Goal: Task Accomplishment & Management: Manage account settings

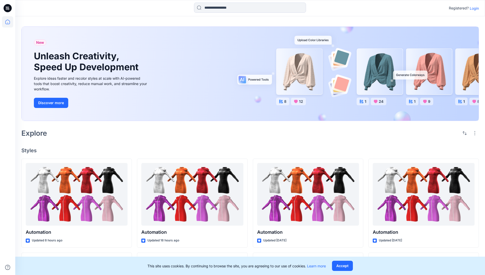
click at [473, 8] on p "Login" at bounding box center [474, 8] width 9 height 5
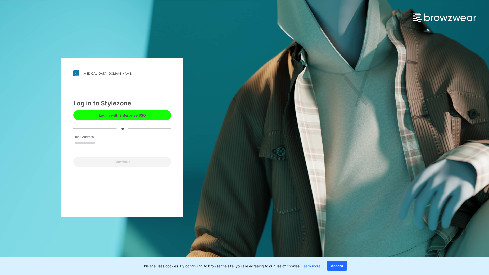
click at [101, 143] on input "Email Address" at bounding box center [122, 143] width 98 height 8
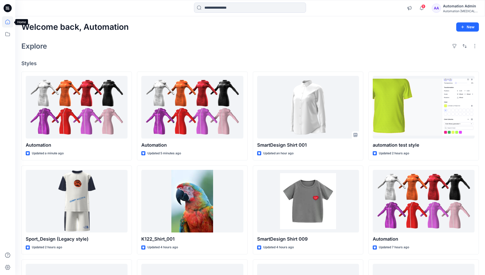
click at [10, 22] on icon at bounding box center [7, 22] width 5 height 5
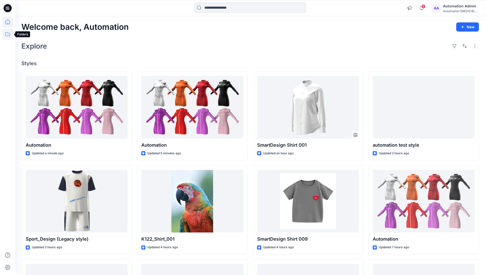
click at [8, 35] on icon at bounding box center [7, 34] width 11 height 11
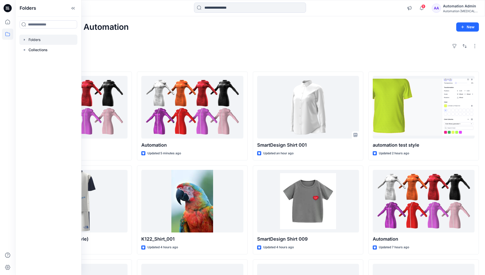
click at [36, 37] on div at bounding box center [48, 40] width 58 height 10
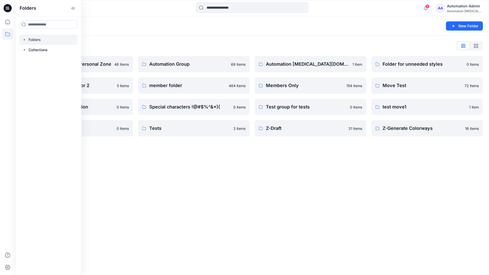
click at [135, 117] on div "Automation Admin's Personal Zone 48 items Group With 1 Moderator 2 5 items Root…" at bounding box center [251, 96] width 461 height 80
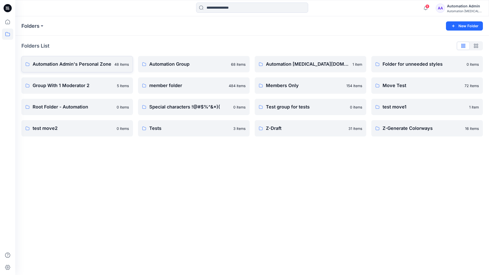
click at [88, 63] on p "Automation Admin's Personal Zone" at bounding box center [72, 64] width 79 height 7
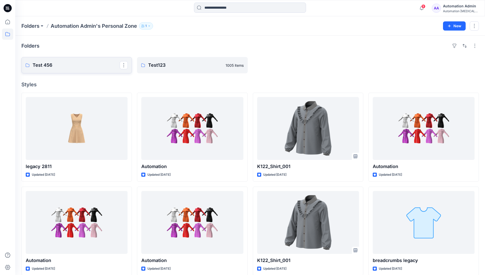
click at [48, 65] on p "Test 456" at bounding box center [76, 65] width 87 height 7
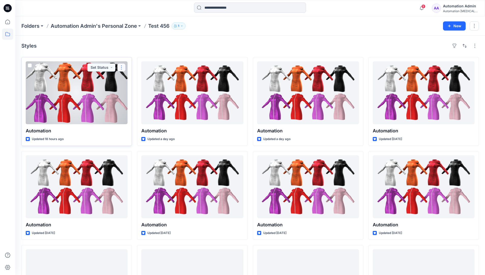
click at [121, 66] on button "button" at bounding box center [121, 67] width 8 height 8
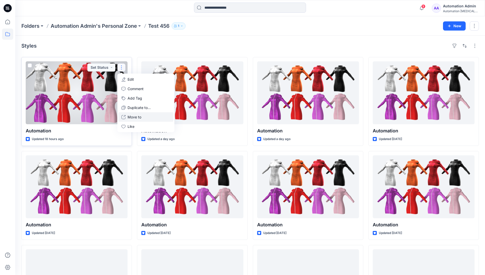
click at [136, 119] on p "Move to" at bounding box center [135, 116] width 14 height 5
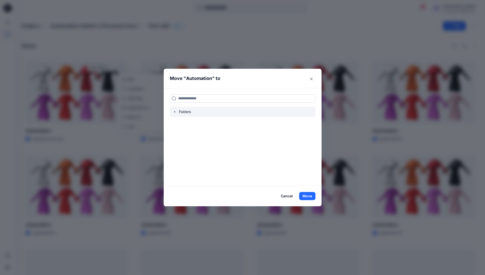
click at [175, 112] on icon "button" at bounding box center [174, 112] width 1 height 2
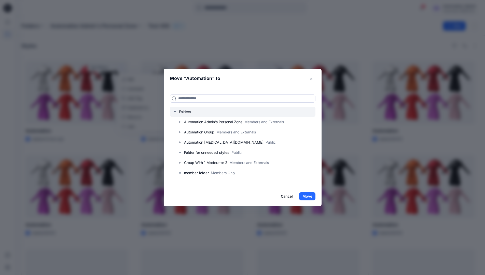
scroll to position [50, 0]
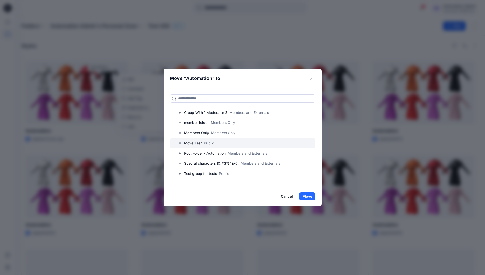
click at [198, 143] on p "Move Test" at bounding box center [193, 143] width 18 height 6
click at [309, 195] on button "Move" at bounding box center [307, 196] width 16 height 8
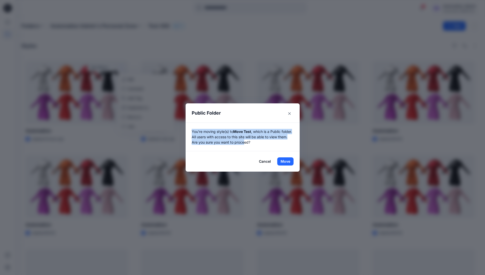
drag, startPoint x: 309, startPoint y: 195, endPoint x: 256, endPoint y: 141, distance: 75.6
click at [256, 141] on p "You're moving style(s) to Move Test , which is a Public folder. All users with …" at bounding box center [243, 137] width 102 height 16
click at [287, 161] on button "Move" at bounding box center [285, 161] width 16 height 8
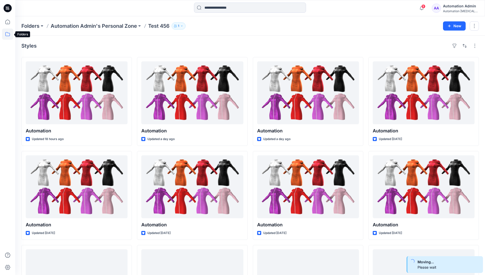
click at [5, 33] on icon at bounding box center [7, 34] width 11 height 11
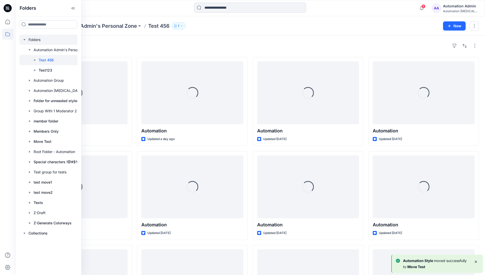
click at [34, 40] on div at bounding box center [54, 40] width 71 height 10
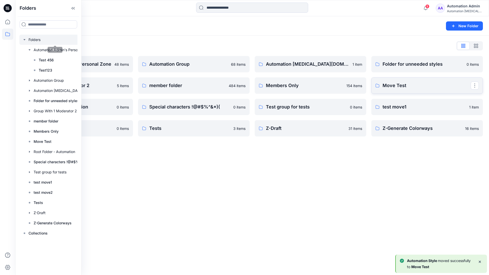
click at [389, 87] on p "Move Test" at bounding box center [426, 85] width 88 height 7
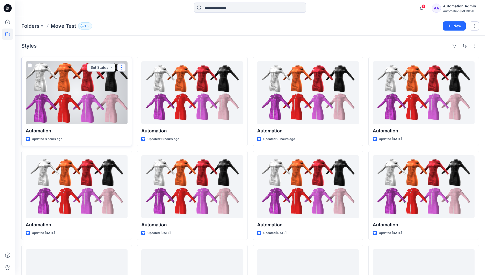
click at [120, 69] on button "button" at bounding box center [121, 67] width 8 height 8
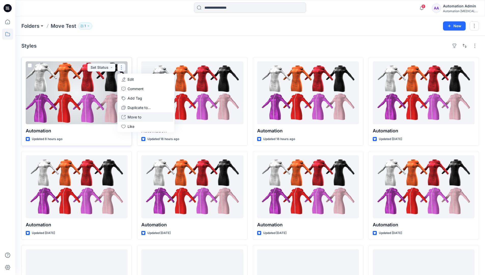
click at [136, 115] on p "Move to" at bounding box center [135, 116] width 14 height 5
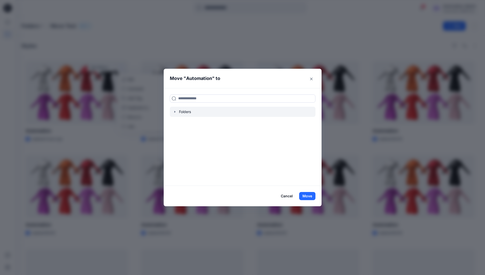
click at [176, 113] on icon "button" at bounding box center [175, 112] width 4 height 4
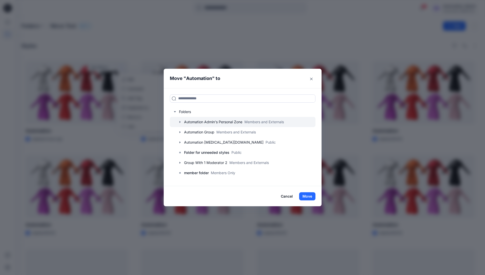
click at [182, 121] on icon "button" at bounding box center [180, 122] width 4 height 4
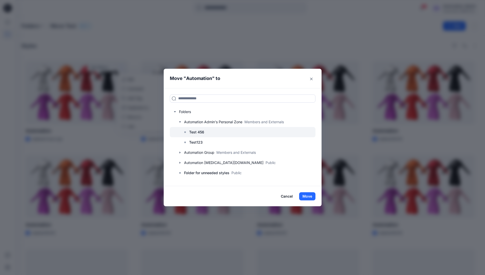
click at [196, 131] on p "Test 456" at bounding box center [196, 132] width 15 height 6
click at [311, 197] on button "Move" at bounding box center [307, 196] width 16 height 8
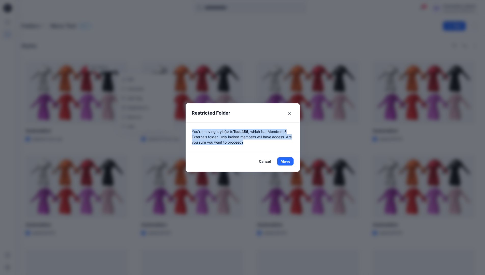
drag, startPoint x: 311, startPoint y: 197, endPoint x: 249, endPoint y: 144, distance: 81.1
click at [249, 144] on p "You're moving style(s) to Test 456 , which is a Members & Externals folder. Onl…" at bounding box center [243, 137] width 102 height 16
click at [287, 161] on button "Move" at bounding box center [285, 161] width 16 height 8
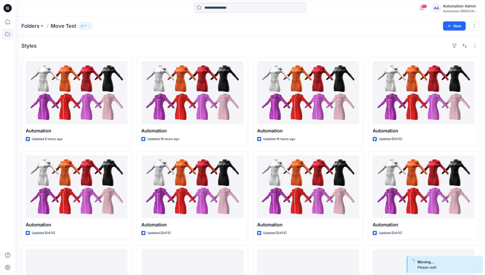
click at [457, 7] on div "Automation Admin" at bounding box center [461, 6] width 36 height 6
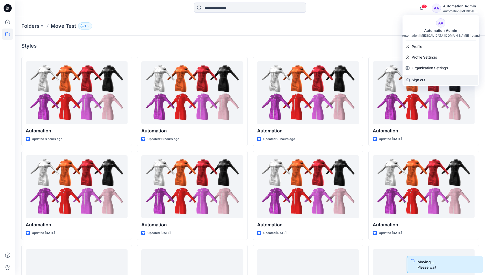
click at [425, 78] on p "Sign out" at bounding box center [419, 80] width 14 height 10
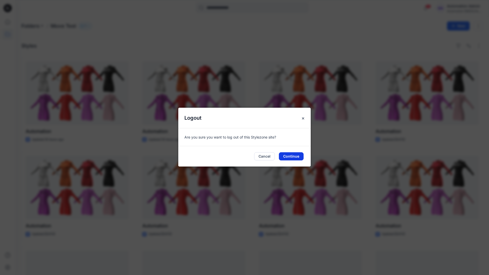
click at [301, 152] on button "Continue" at bounding box center [291, 156] width 25 height 8
